Goal: Information Seeking & Learning: Learn about a topic

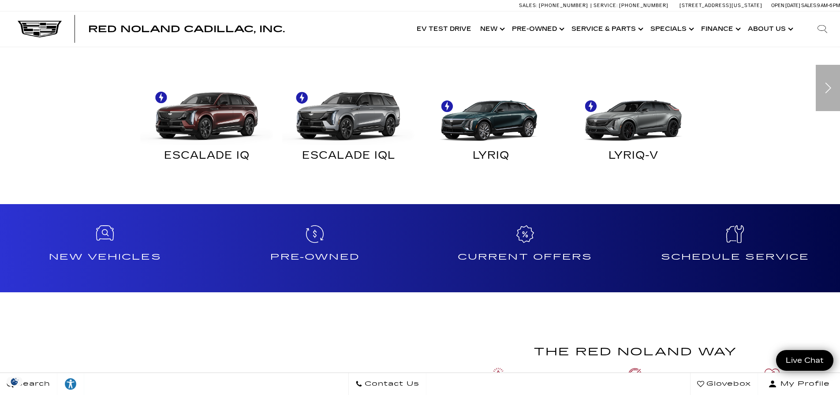
scroll to position [441, 0]
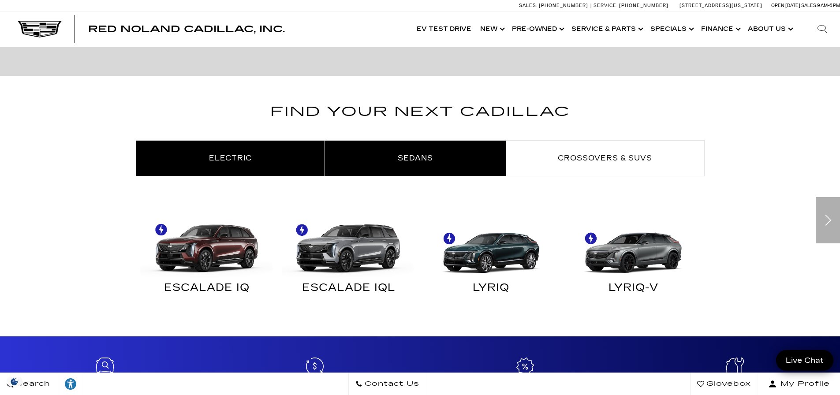
click at [427, 162] on span "Sedans" at bounding box center [415, 158] width 35 height 8
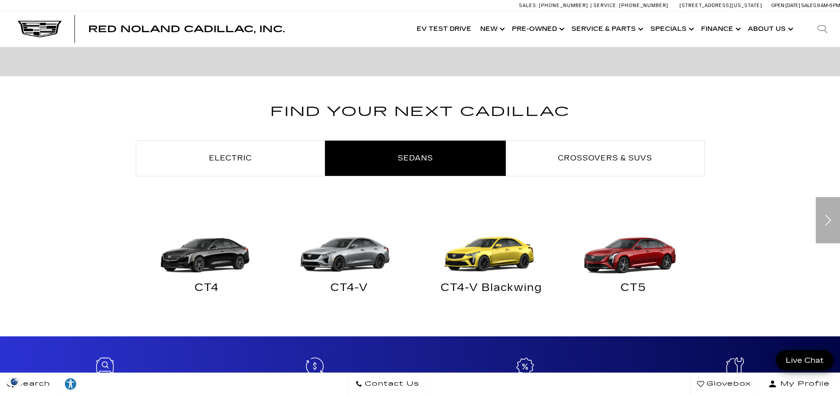
click at [347, 248] on img "Sedans" at bounding box center [347, 244] width 134 height 67
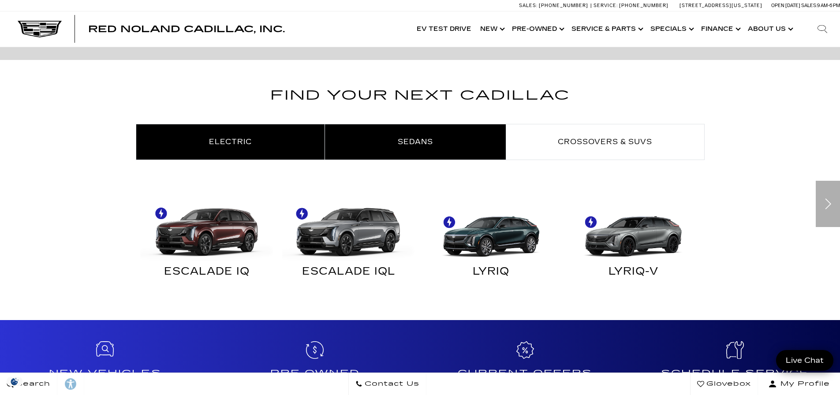
click at [420, 142] on span "Sedans" at bounding box center [415, 142] width 35 height 8
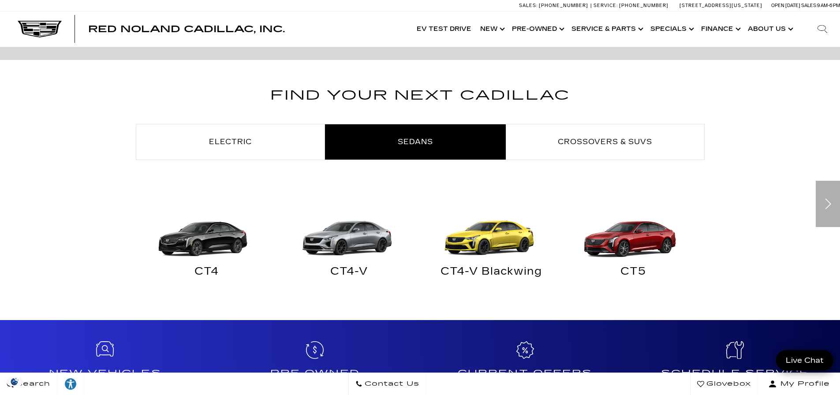
click at [217, 253] on img at bounding box center [205, 227] width 134 height 67
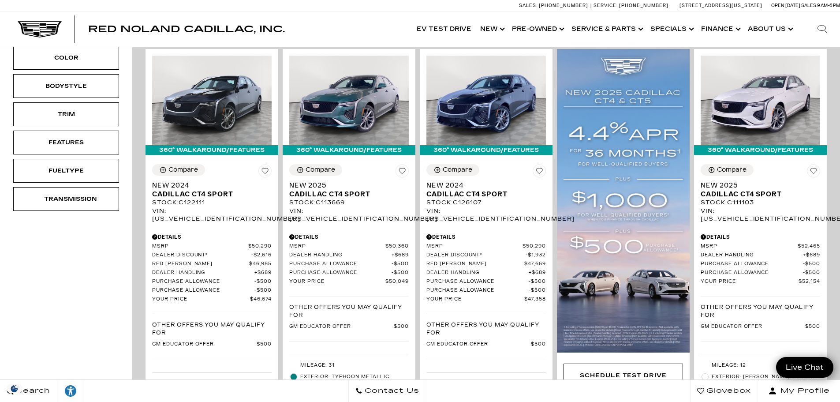
scroll to position [220, 0]
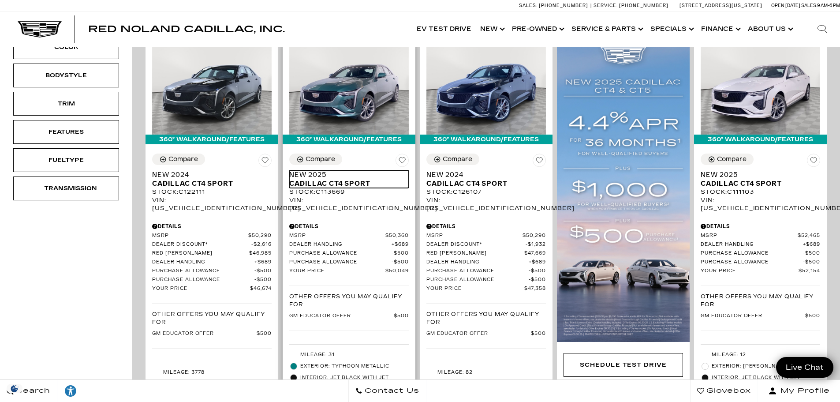
click at [320, 179] on span "Cadillac CT4 Sport" at bounding box center [345, 183] width 113 height 9
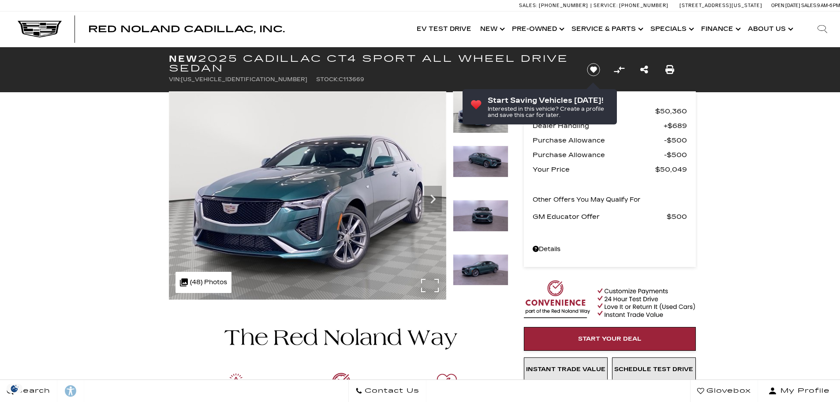
scroll to position [44, 0]
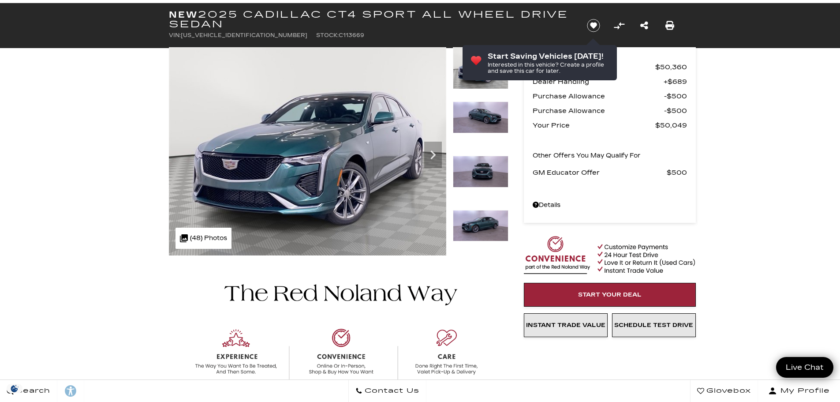
click at [469, 171] on img at bounding box center [481, 172] width 56 height 32
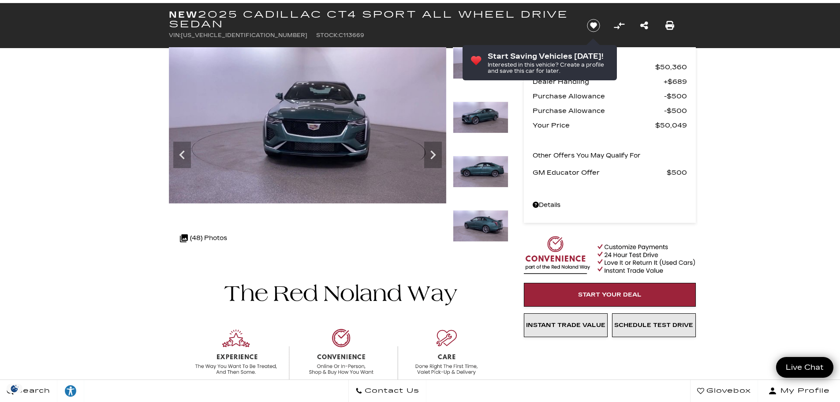
click at [468, 128] on img at bounding box center [481, 117] width 56 height 32
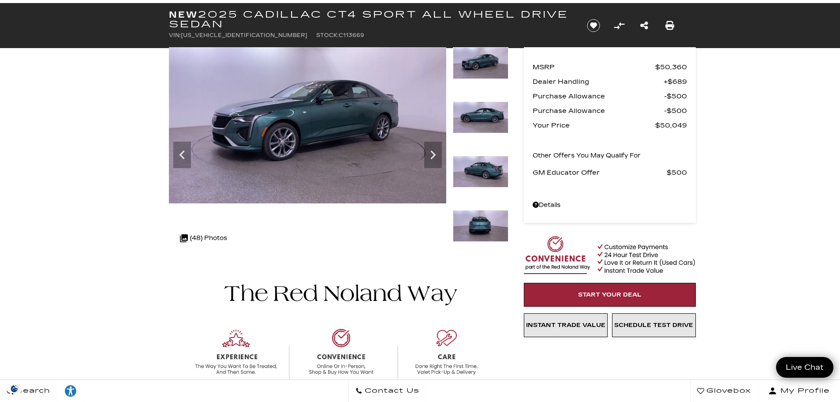
click at [475, 166] on img at bounding box center [481, 172] width 56 height 32
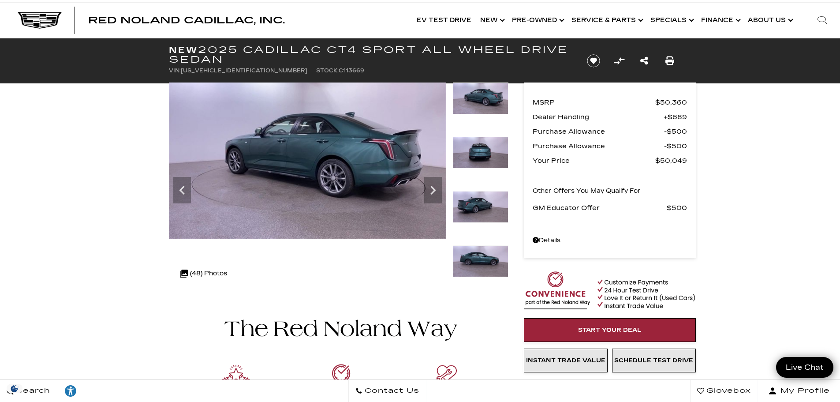
scroll to position [0, 0]
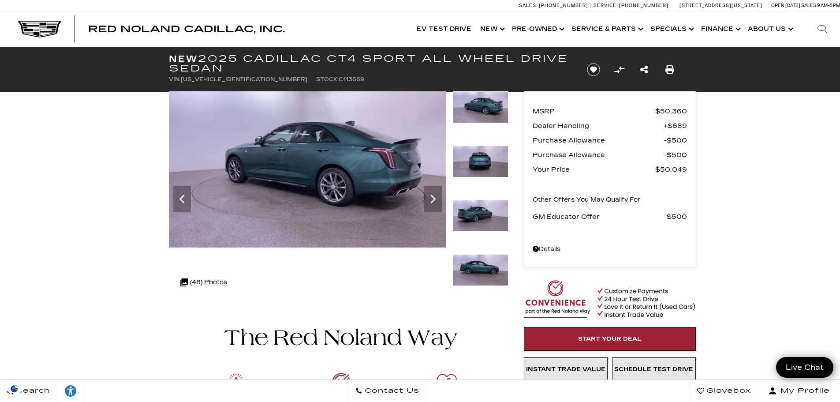
click at [469, 268] on img at bounding box center [481, 270] width 56 height 32
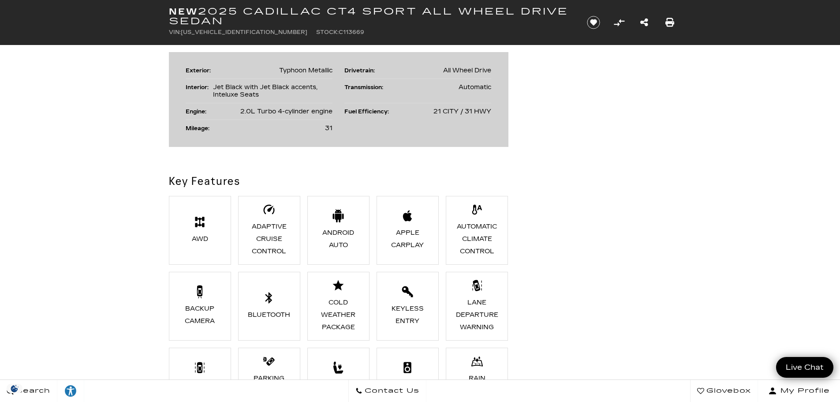
scroll to position [441, 0]
